Goal: Task Accomplishment & Management: Manage account settings

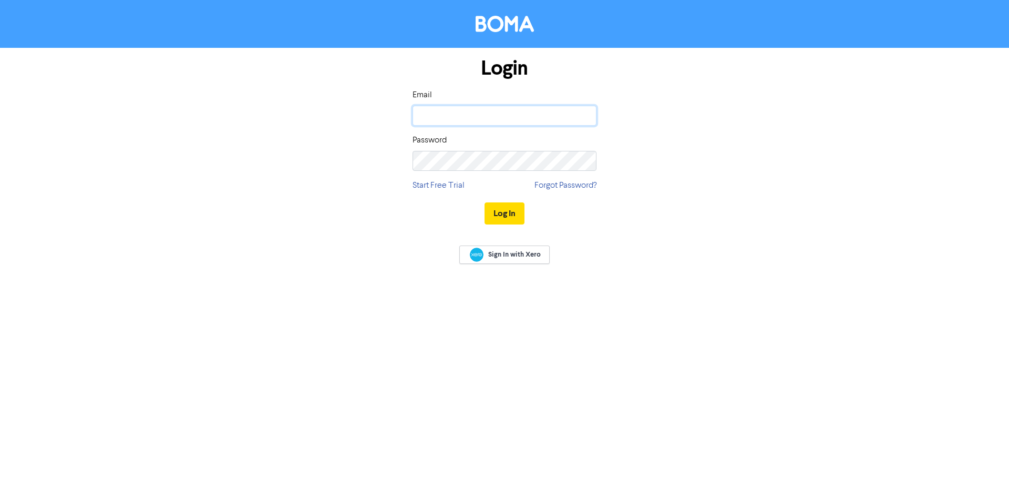
drag, startPoint x: 0, startPoint y: 0, endPoint x: 474, endPoint y: 115, distance: 488.0
click at [474, 115] on input "email" at bounding box center [504, 116] width 184 height 20
type input "[EMAIL_ADDRESS][DOMAIN_NAME]"
click at [512, 212] on button "Log In" at bounding box center [504, 213] width 40 height 22
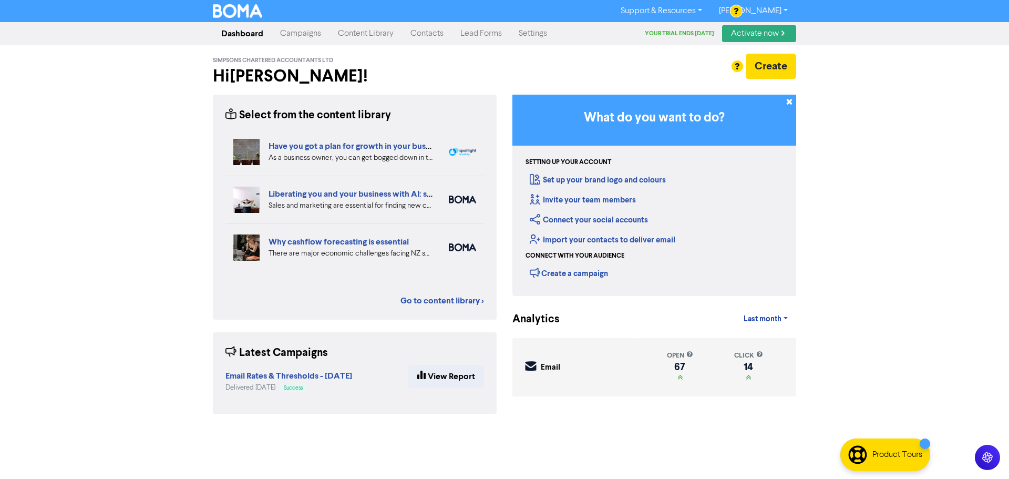
click at [295, 31] on link "Campaigns" at bounding box center [301, 33] width 58 height 21
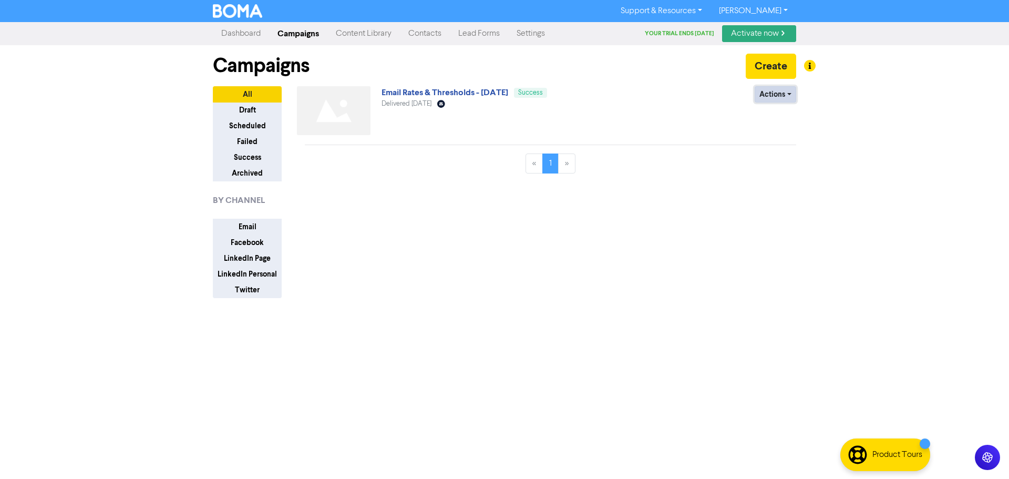
click at [792, 93] on button "Actions" at bounding box center [774, 94] width 41 height 16
click at [654, 107] on div "Actions Duplicate Archive" at bounding box center [719, 112] width 169 height 53
click at [398, 90] on link "Email Rates & Thresholds - [DATE]" at bounding box center [444, 92] width 127 height 11
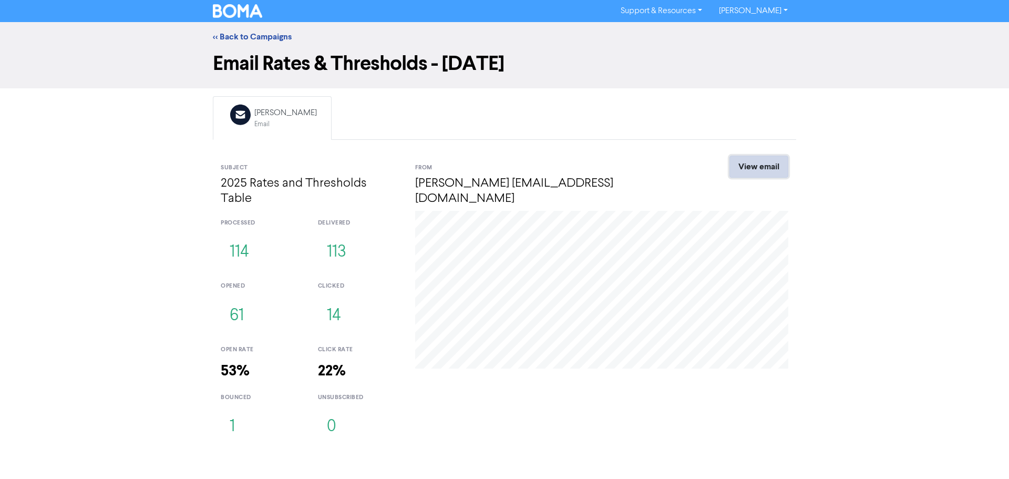
click at [772, 164] on link "View email" at bounding box center [758, 166] width 59 height 22
click at [231, 409] on button "1" at bounding box center [232, 426] width 23 height 35
click at [234, 410] on button "1" at bounding box center [232, 426] width 23 height 35
click at [240, 34] on link "<< Back to Campaigns" at bounding box center [252, 37] width 79 height 11
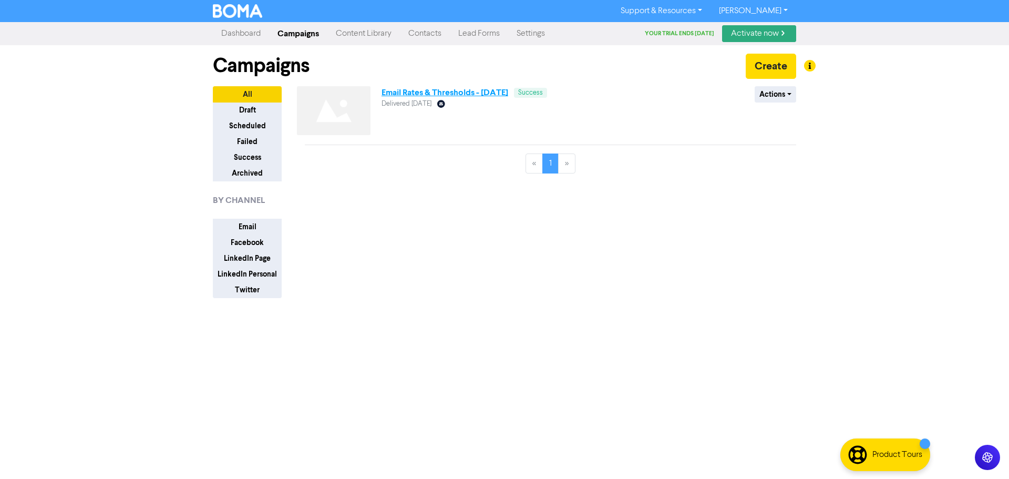
click at [508, 93] on link "Email Rates & Thresholds - [DATE]" at bounding box center [444, 92] width 127 height 11
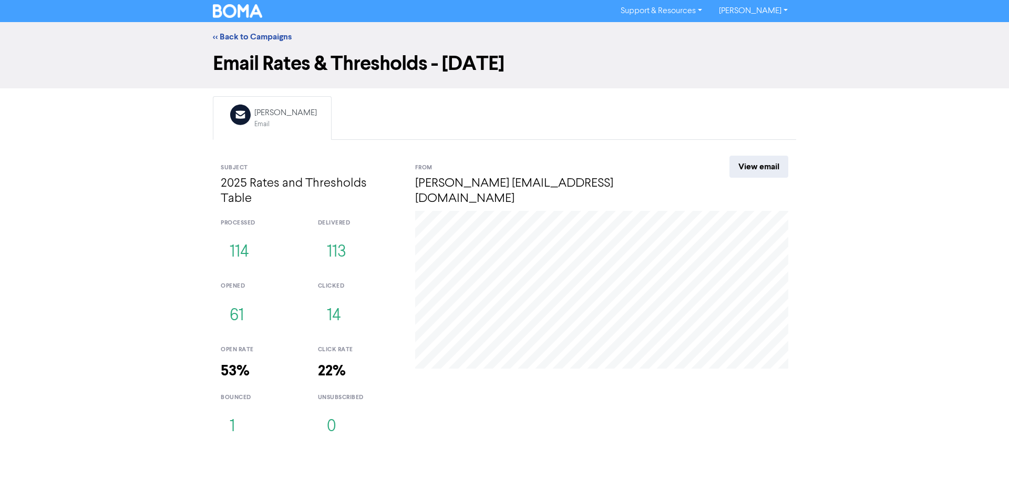
click at [437, 82] on div "Email Rates & Thresholds - [DATE]" at bounding box center [504, 69] width 1009 height 37
click at [308, 65] on h1 "Email Rates & Thresholds - [DATE]" at bounding box center [504, 63] width 583 height 24
drag, startPoint x: 433, startPoint y: 66, endPoint x: 587, endPoint y: 68, distance: 153.4
click at [587, 68] on h1 "Email Rates & Thresholds - [DATE]" at bounding box center [504, 63] width 583 height 24
click at [522, 74] on h1 "Email Rates & Thresholds - [DATE]" at bounding box center [504, 63] width 583 height 24
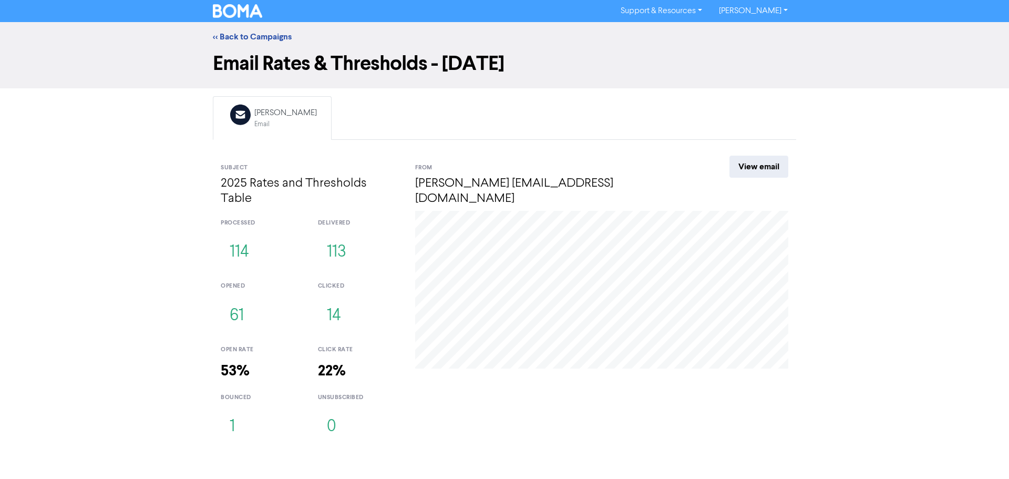
click at [388, 54] on h1 "Email Rates & Thresholds - [DATE]" at bounding box center [504, 63] width 583 height 24
click at [278, 49] on div "<< Back to Campaigns" at bounding box center [504, 36] width 1009 height 29
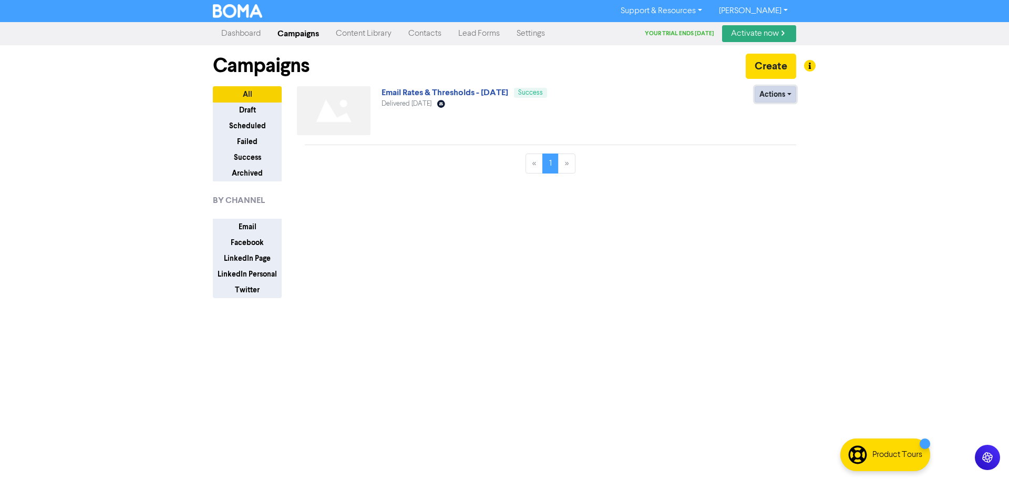
click at [786, 94] on button "Actions" at bounding box center [774, 94] width 41 height 16
click at [439, 92] on link "Email Rates & Thresholds - [DATE]" at bounding box center [444, 92] width 127 height 11
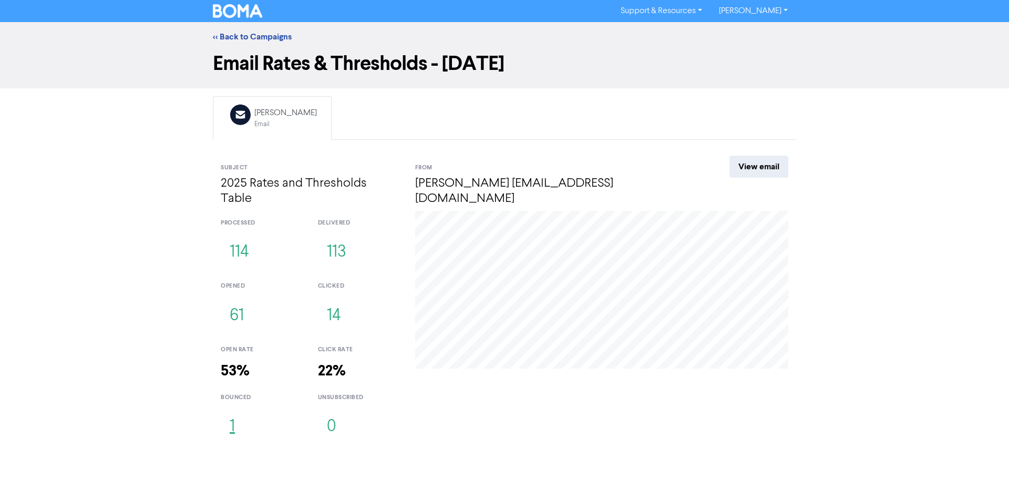
click at [230, 412] on button "1" at bounding box center [232, 426] width 23 height 35
click at [135, 231] on div "<< Back to Campaigns Email Rates & Thresholds - [DATE] Email Created with Sketc…" at bounding box center [504, 235] width 1009 height 426
click at [232, 32] on link "<< Back to Campaigns" at bounding box center [252, 37] width 79 height 11
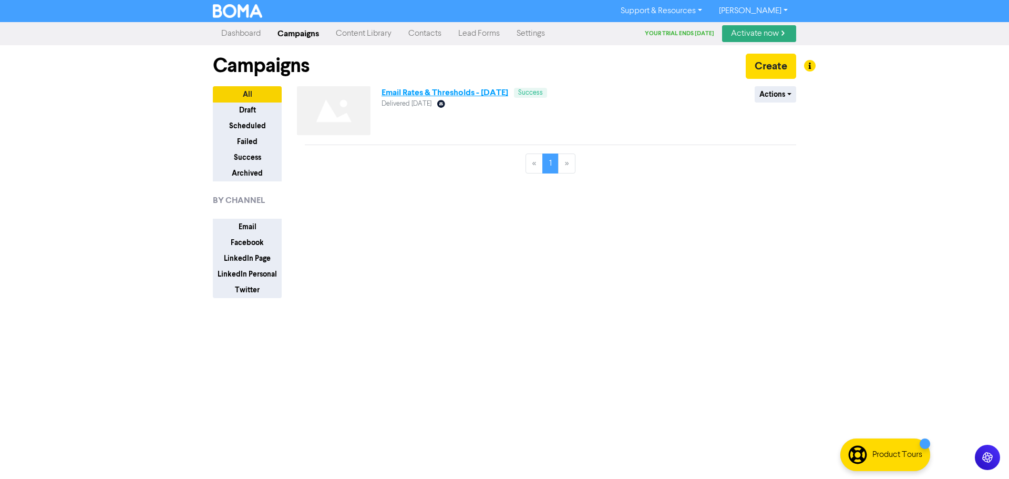
click at [407, 89] on link "Email Rates & Thresholds - [DATE]" at bounding box center [444, 92] width 127 height 11
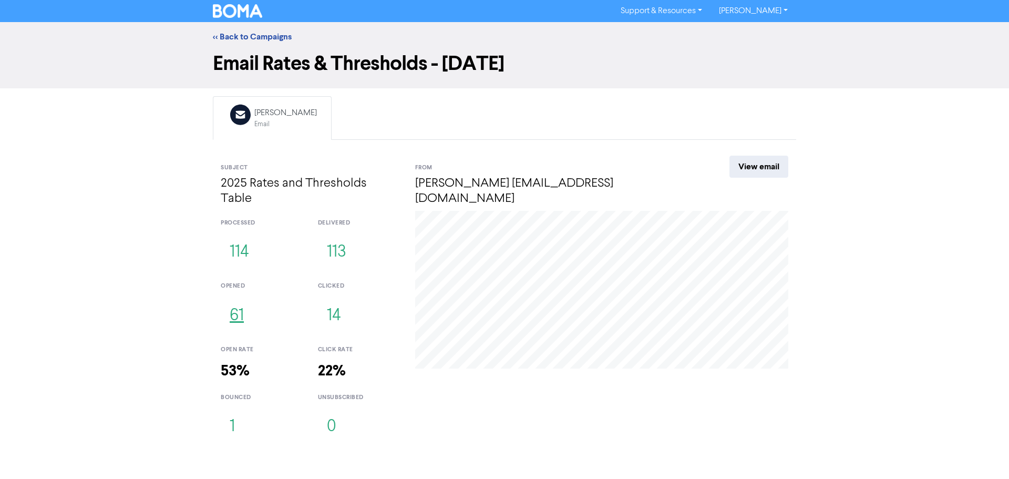
click at [243, 300] on button "61" at bounding box center [237, 315] width 32 height 35
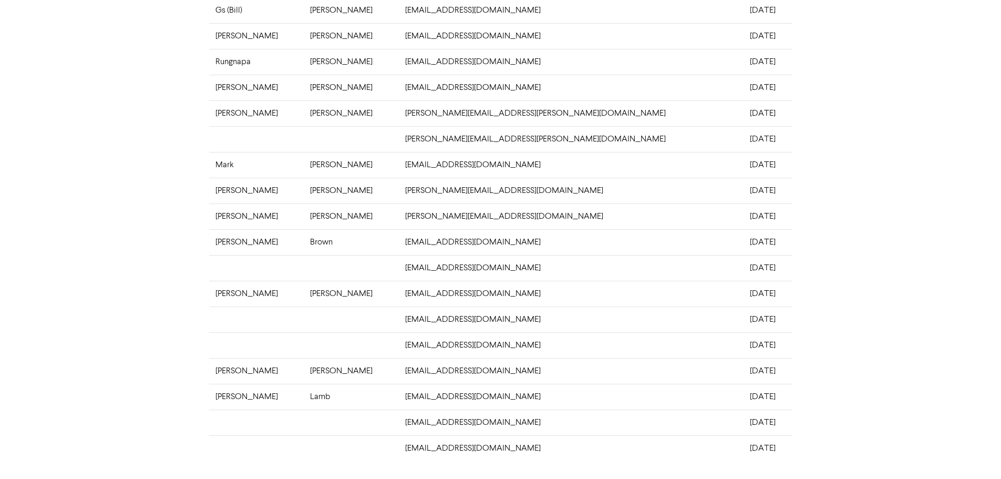
scroll to position [206, 0]
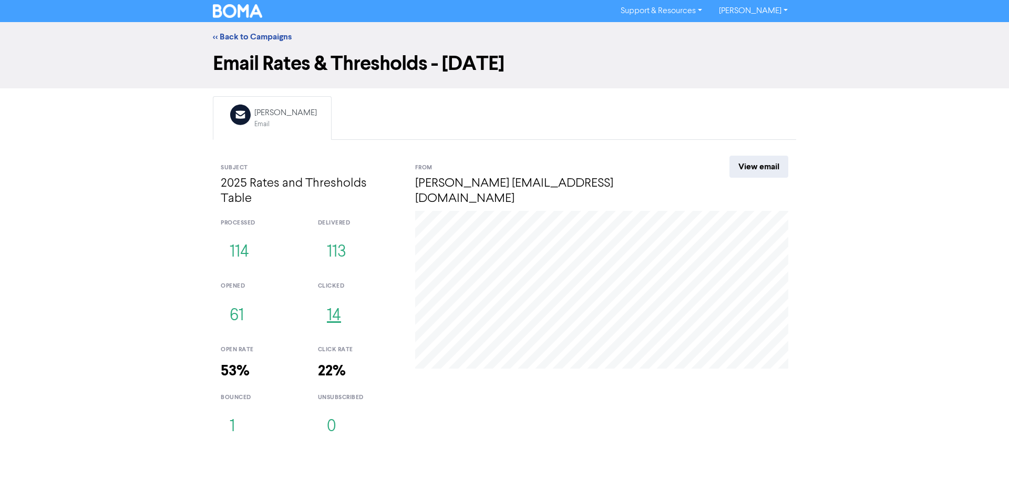
click at [338, 300] on button "14" at bounding box center [334, 315] width 32 height 35
click at [776, 5] on link "[PERSON_NAME]" at bounding box center [753, 11] width 86 height 17
click at [766, 32] on button "Log Out" at bounding box center [752, 31] width 83 height 13
